Goal: Task Accomplishment & Management: Manage account settings

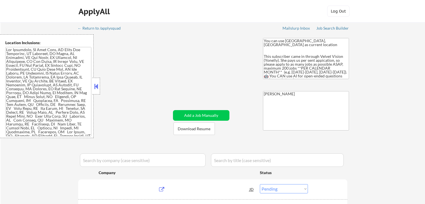
select select ""pending""
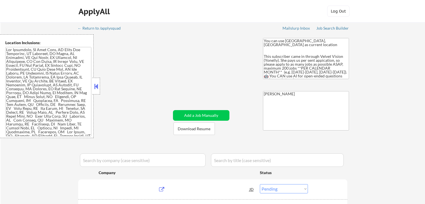
select select ""pending""
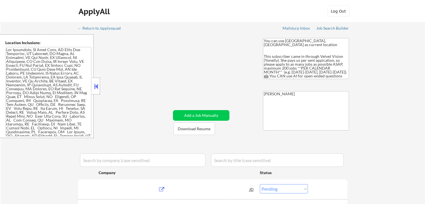
select select ""pending""
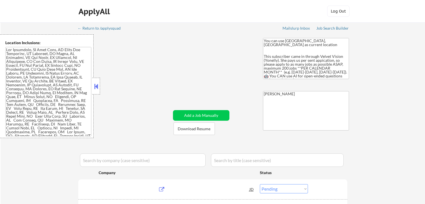
select select ""pending""
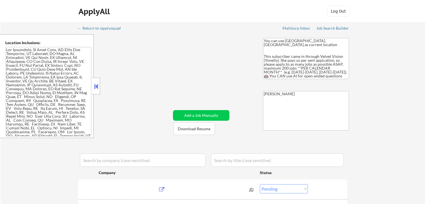
select select ""pending""
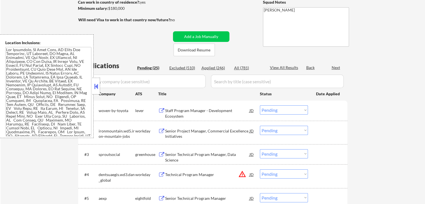
scroll to position [84, 0]
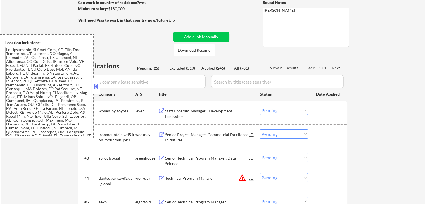
click at [95, 85] on button at bounding box center [96, 86] width 6 height 8
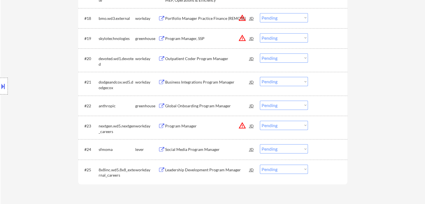
scroll to position [503, 0]
